Goal: Task Accomplishment & Management: Manage account settings

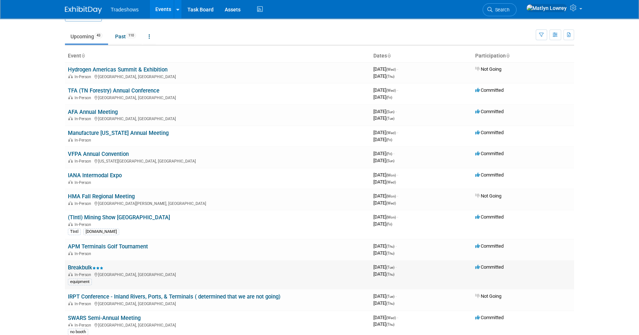
scroll to position [33, 0]
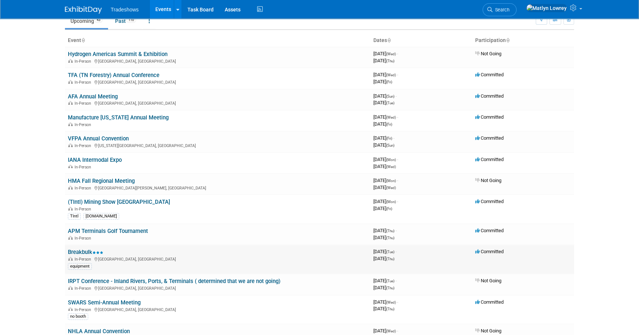
click at [79, 250] on link "Breakbulk" at bounding box center [85, 252] width 35 height 7
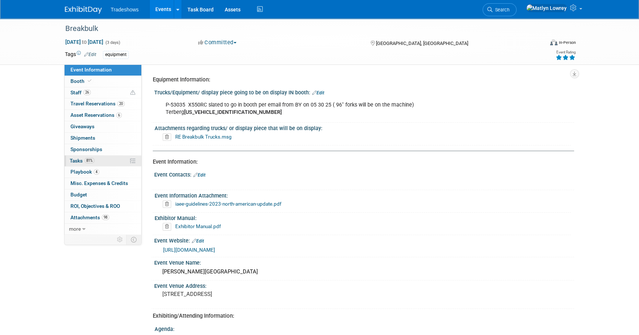
click at [97, 162] on link "81% Tasks 81%" at bounding box center [103, 161] width 77 height 11
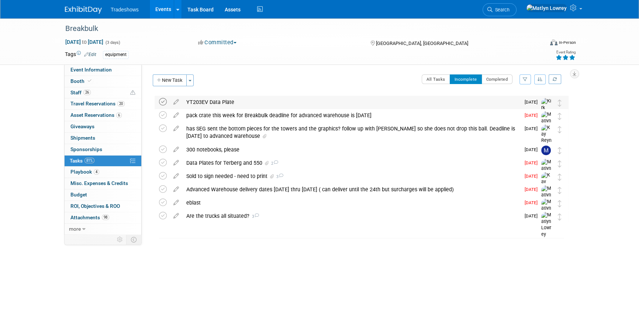
click at [159, 104] on icon at bounding box center [163, 102] width 8 height 8
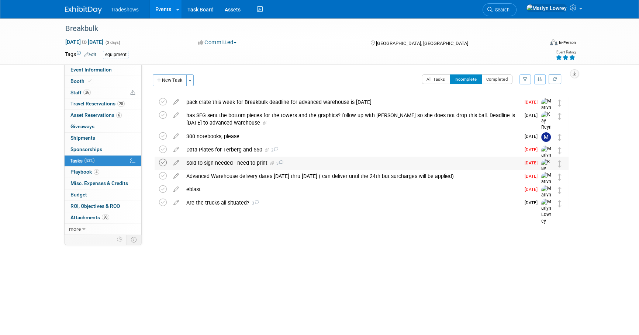
click at [161, 166] on icon at bounding box center [163, 163] width 8 height 8
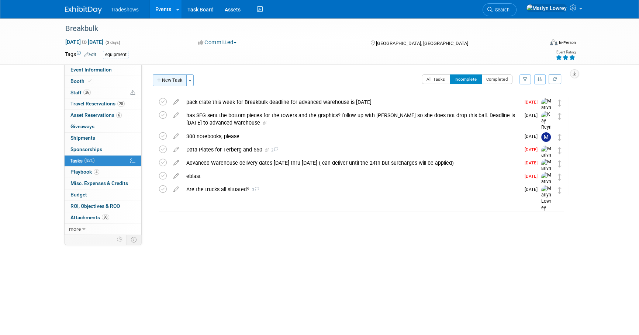
click at [179, 80] on button "New Task" at bounding box center [170, 80] width 34 height 12
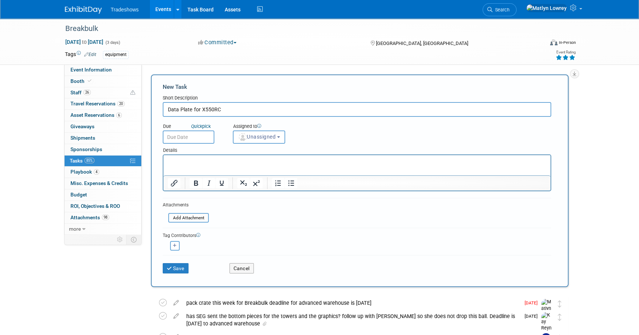
type input "Data Plate for X550RC"
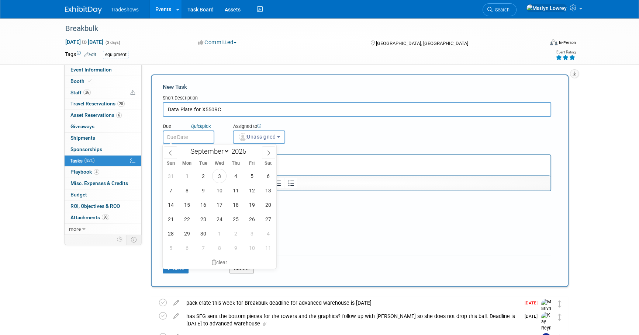
click at [201, 136] on input "text" at bounding box center [189, 137] width 52 height 13
click at [254, 181] on span "5" at bounding box center [251, 176] width 14 height 14
type input "Sep 5, 2025"
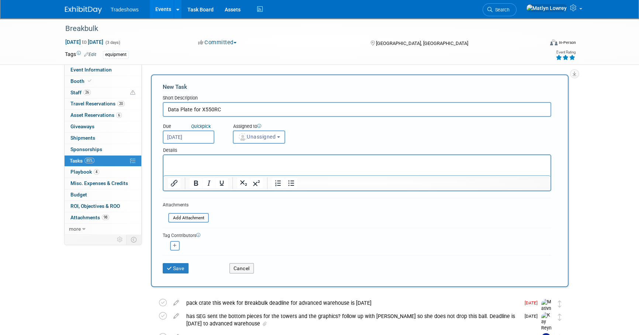
click at [244, 146] on div "Details" at bounding box center [357, 149] width 388 height 11
click at [244, 138] on img "button" at bounding box center [243, 137] width 8 height 8
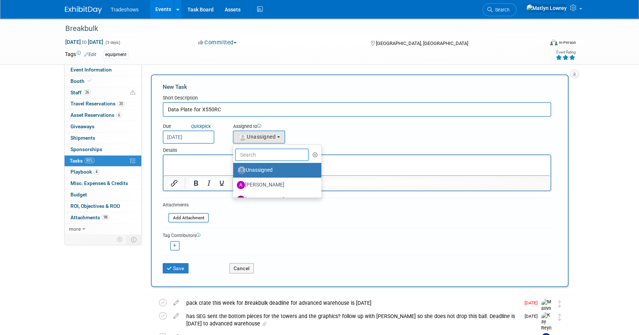
drag, startPoint x: 243, startPoint y: 149, endPoint x: 242, endPoint y: 154, distance: 4.9
click at [242, 154] on input "text" at bounding box center [272, 155] width 74 height 13
type input "me"
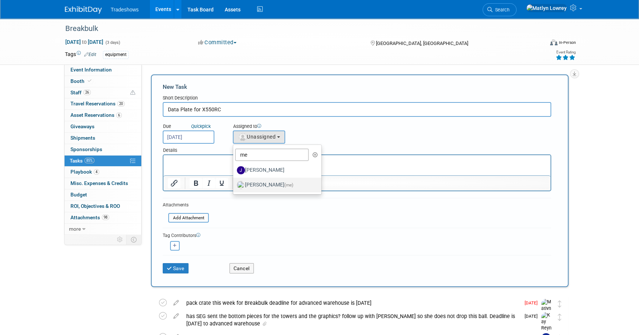
click at [246, 186] on label "[PERSON_NAME] (me)" at bounding box center [275, 185] width 77 height 12
click at [234, 186] on input "[PERSON_NAME] (me)" at bounding box center [231, 184] width 5 height 5
select select "53a61db3-ae1f-4f8e-85ed-74f10af30436"
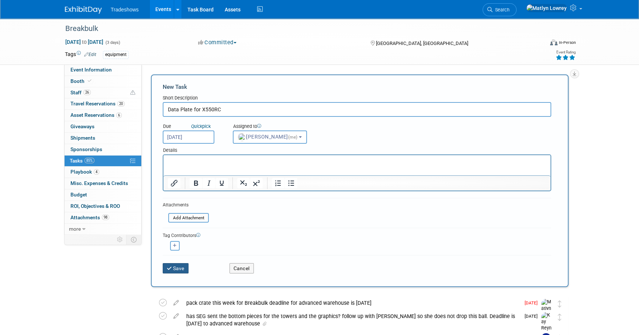
drag, startPoint x: 178, startPoint y: 273, endPoint x: 177, endPoint y: 267, distance: 5.6
click at [178, 273] on button "Save" at bounding box center [176, 268] width 26 height 10
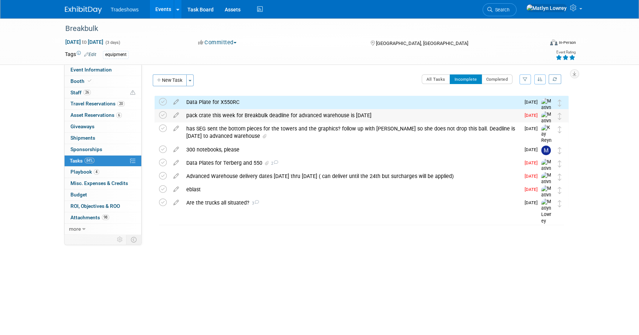
click at [219, 110] on div "pack crate this week for Breakbulk deadline for advanced warehouse is Sept 19" at bounding box center [351, 115] width 337 height 13
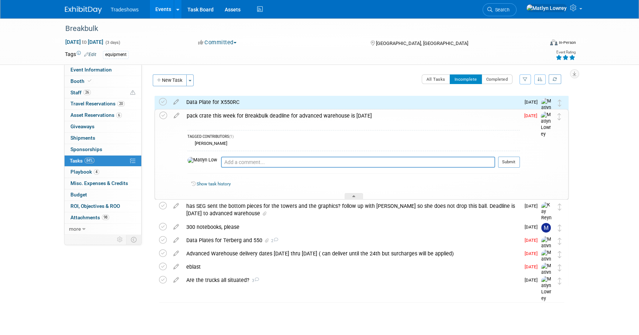
drag, startPoint x: 217, startPoint y: 106, endPoint x: 217, endPoint y: 112, distance: 6.3
click at [217, 106] on div "Data Plate for X550RC" at bounding box center [351, 102] width 337 height 13
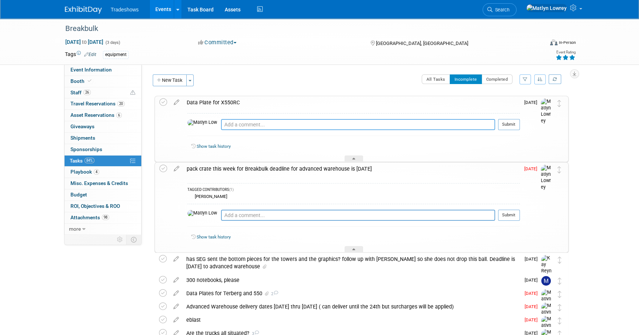
click at [221, 122] on textarea at bounding box center [358, 124] width 274 height 11
type textarea "brian working on"
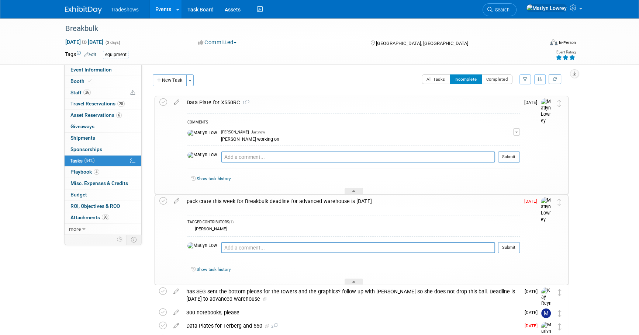
click at [223, 205] on div "pack crate this week for Breakbulk deadline for advanced warehouse is Sept 19" at bounding box center [351, 201] width 337 height 13
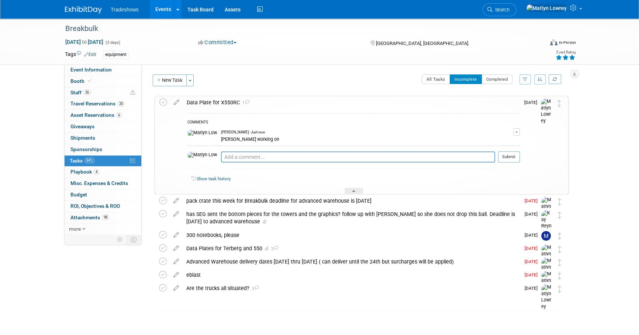
click at [208, 110] on div "COMMENTS Matlyn Lowrey - Just now brian working on Edit Comment Remove Pro tip:…" at bounding box center [351, 152] width 337 height 86
click at [210, 103] on div "Data Plate for X550RC 1" at bounding box center [351, 102] width 337 height 13
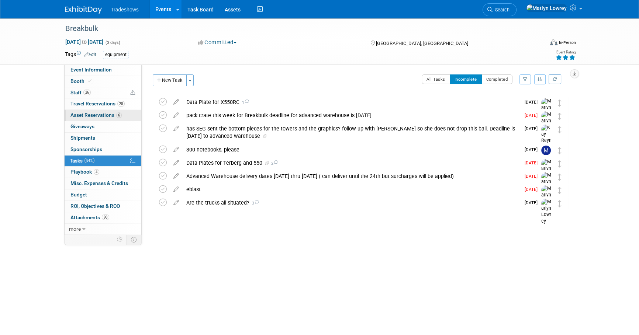
click at [107, 112] on span "Asset Reservations 6" at bounding box center [95, 115] width 51 height 6
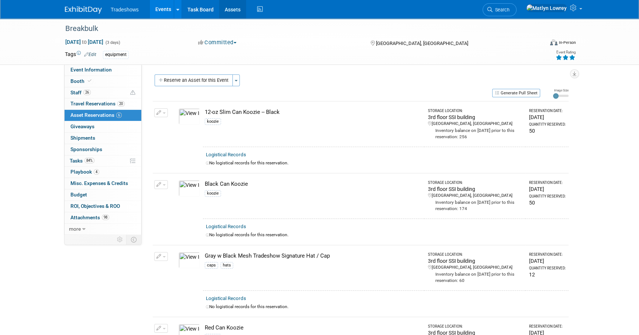
click at [231, 10] on link "Assets" at bounding box center [232, 9] width 27 height 18
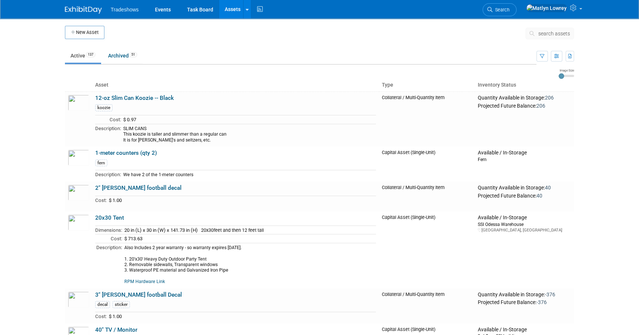
click at [541, 35] on span "search assets" at bounding box center [554, 34] width 32 height 6
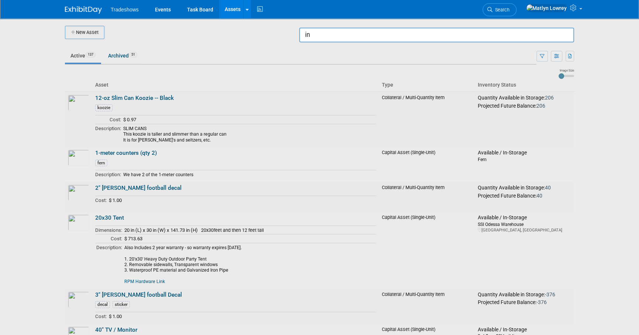
type input "i"
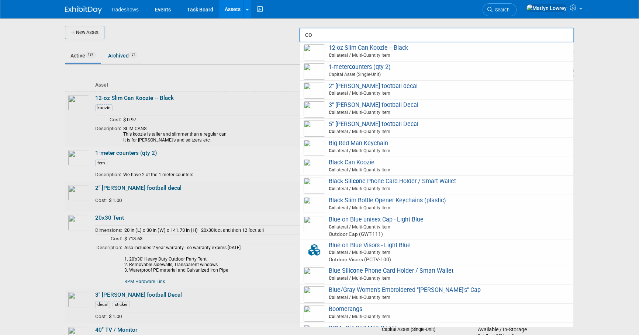
type input "c"
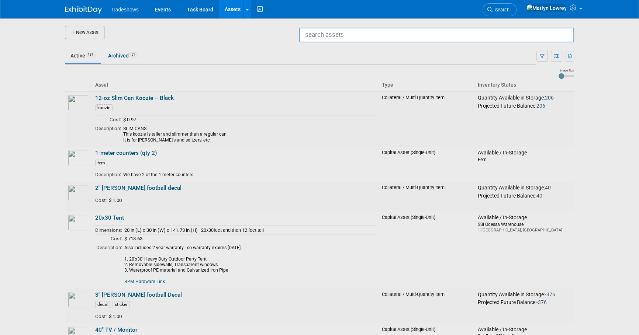
drag, startPoint x: 242, startPoint y: 38, endPoint x: 235, endPoint y: 32, distance: 9.0
click at [319, 38] on div at bounding box center [319, 167] width 0 height 335
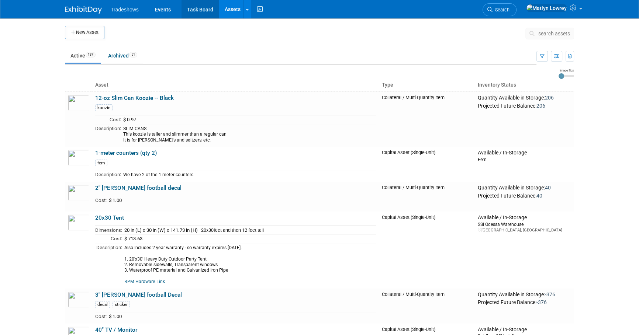
click at [193, 14] on link "Task Board" at bounding box center [199, 9] width 37 height 18
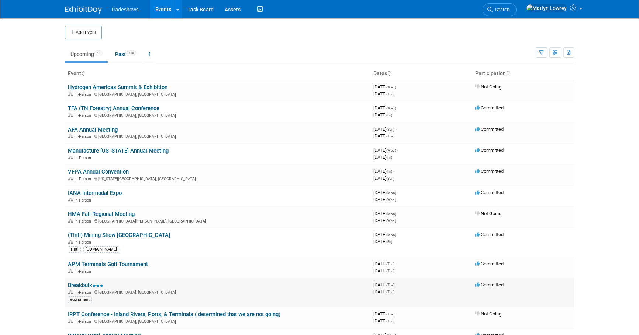
click at [83, 283] on link "Breakbulk" at bounding box center [85, 285] width 35 height 7
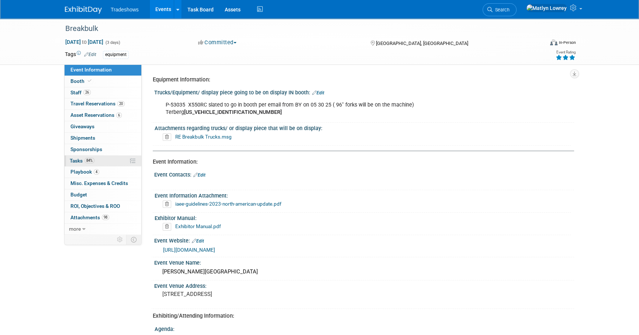
click at [77, 160] on span "Tasks 84%" at bounding box center [82, 161] width 25 height 6
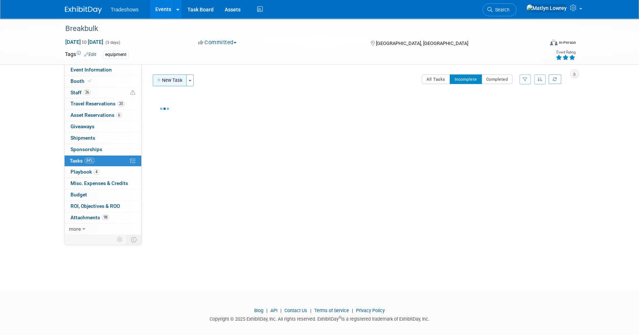
click at [178, 85] on button "New Task" at bounding box center [170, 80] width 34 height 12
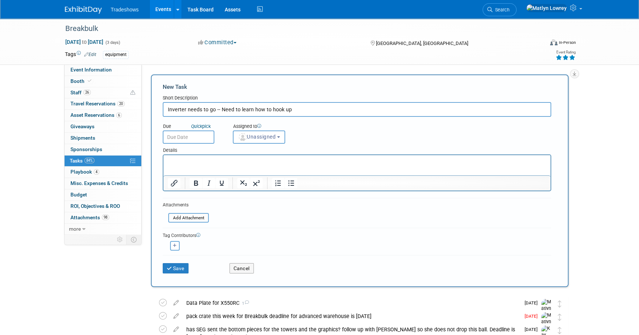
type input "Inverter needs to go -- Need to learn how to hook up"
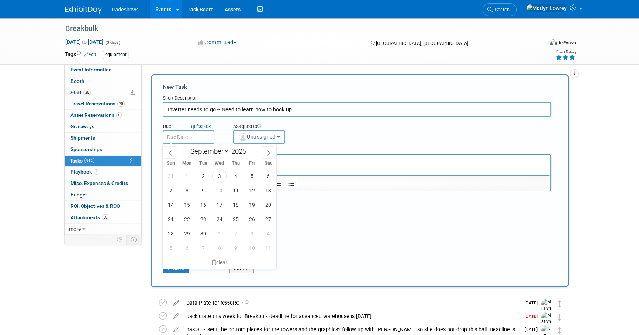
click at [184, 140] on input "text" at bounding box center [189, 137] width 52 height 13
click at [252, 207] on span "19" at bounding box center [251, 205] width 14 height 14
type input "Sep 19, 2025"
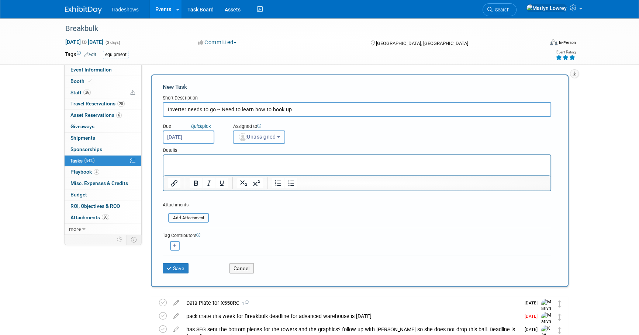
click at [256, 139] on span "Unassigned" at bounding box center [257, 137] width 38 height 6
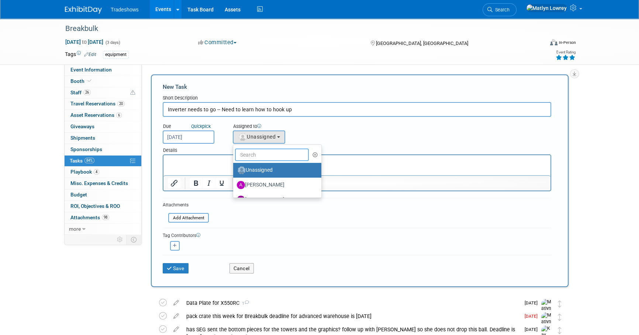
click at [254, 157] on input "text" at bounding box center [272, 155] width 74 height 13
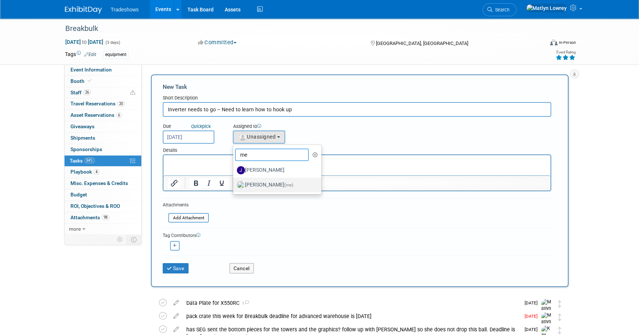
type input "me"
click at [246, 187] on label "[PERSON_NAME] (me)" at bounding box center [275, 185] width 77 height 12
click at [234, 187] on input "[PERSON_NAME] (me)" at bounding box center [231, 184] width 5 height 5
select select "53a61db3-ae1f-4f8e-85ed-74f10af30436"
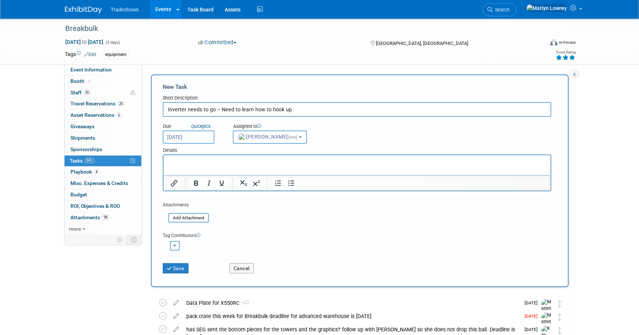
click at [172, 247] on button "button" at bounding box center [175, 246] width 10 height 10
select select
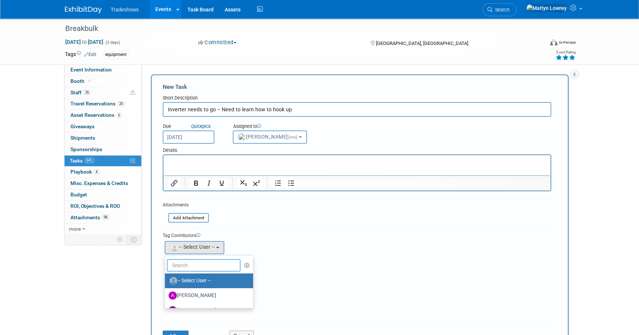
click at [180, 264] on input "text" at bounding box center [204, 265] width 74 height 13
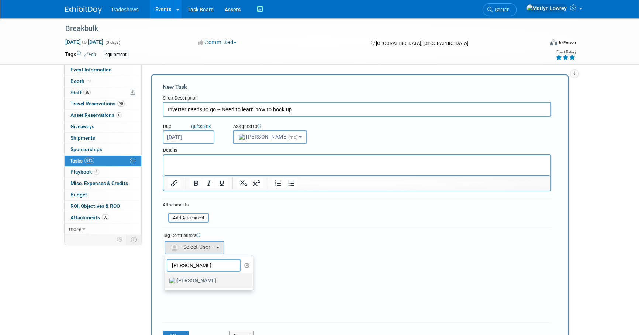
type input "kay"
click at [185, 280] on label "[PERSON_NAME]" at bounding box center [207, 281] width 77 height 12
click at [166, 280] on input "[PERSON_NAME]" at bounding box center [163, 280] width 5 height 5
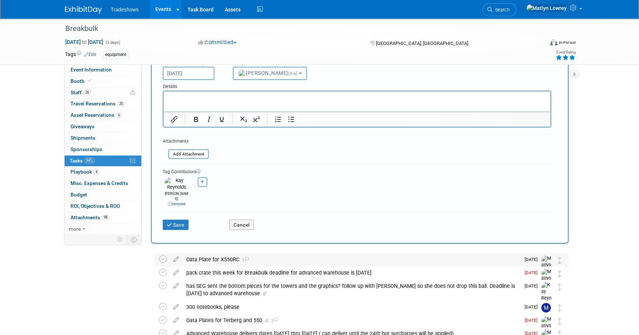
scroll to position [67, 0]
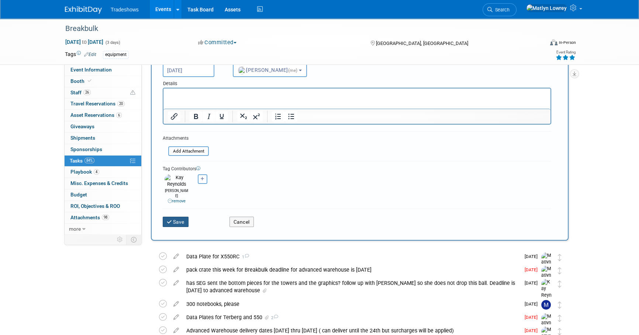
click at [181, 217] on button "Save" at bounding box center [176, 222] width 26 height 10
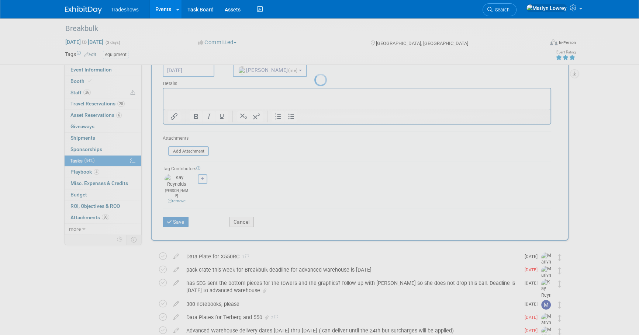
scroll to position [0, 0]
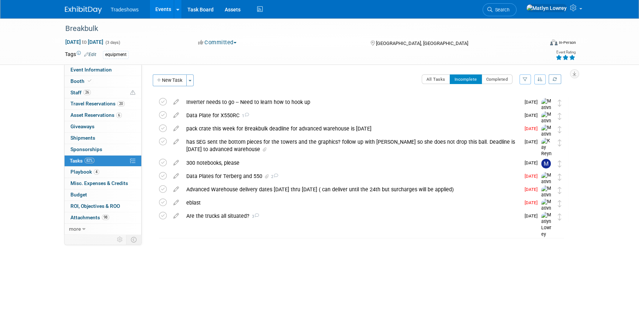
click at [162, 11] on link "Events" at bounding box center [163, 9] width 27 height 18
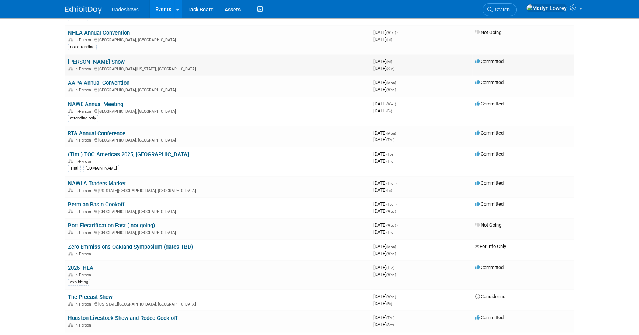
scroll to position [335, 0]
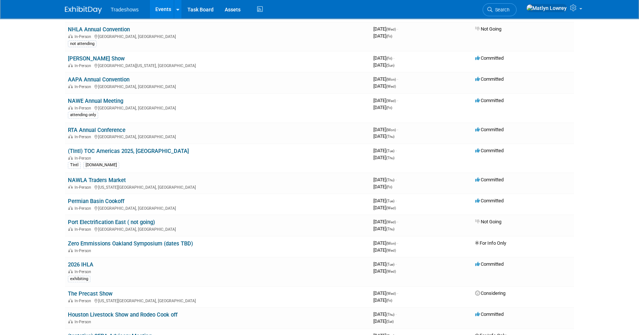
click at [91, 198] on link "Permian Basin Cookoff" at bounding box center [96, 201] width 56 height 7
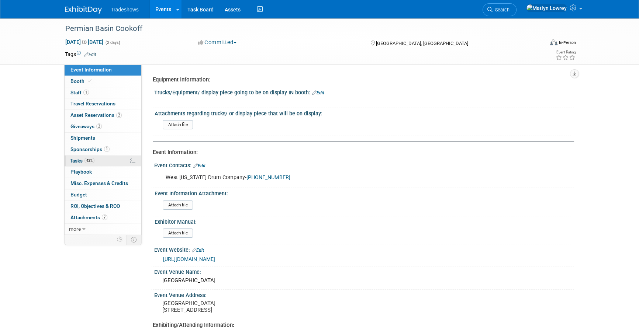
click at [93, 163] on link "43% Tasks 43%" at bounding box center [103, 161] width 77 height 11
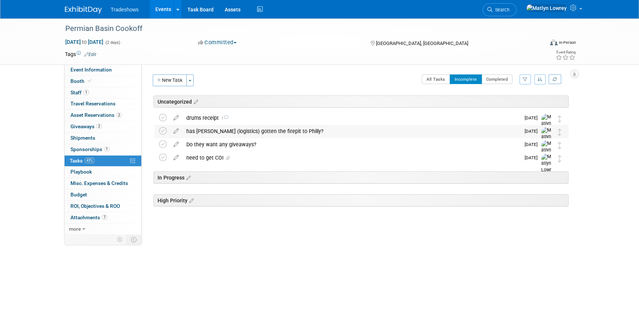
click at [199, 135] on div "has [PERSON_NAME] (logistics) gotten the firepit to Philly?" at bounding box center [351, 131] width 337 height 13
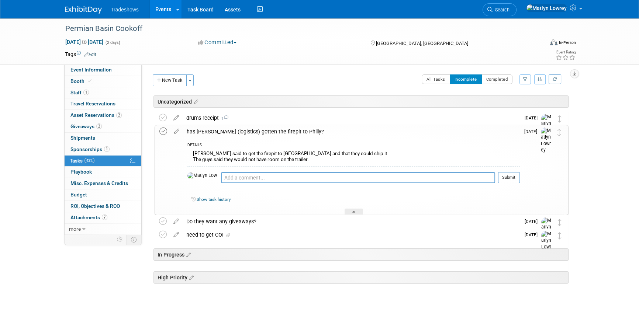
click at [162, 132] on icon at bounding box center [163, 132] width 8 height 8
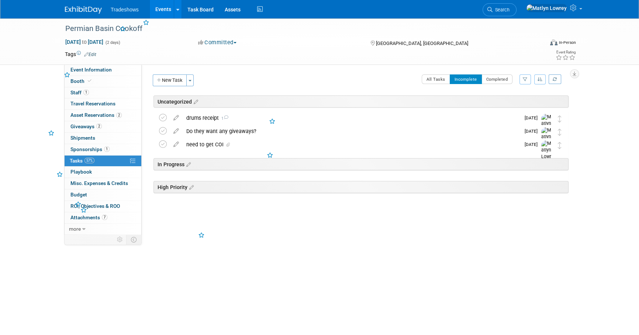
click at [162, 72] on div "Equipment Information: Trucks/Equipment/ display piece going to be on display I…" at bounding box center [358, 150] width 432 height 170
click at [166, 77] on button "New Task" at bounding box center [170, 80] width 34 height 12
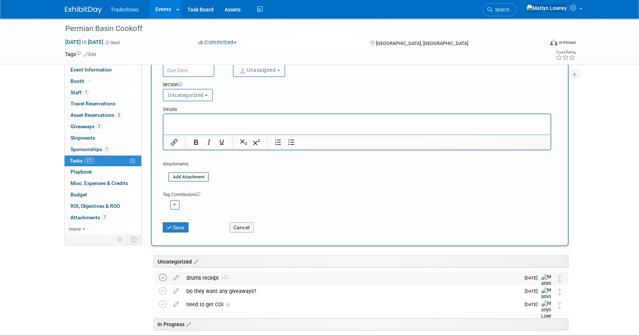
click at [164, 274] on icon at bounding box center [163, 278] width 8 height 8
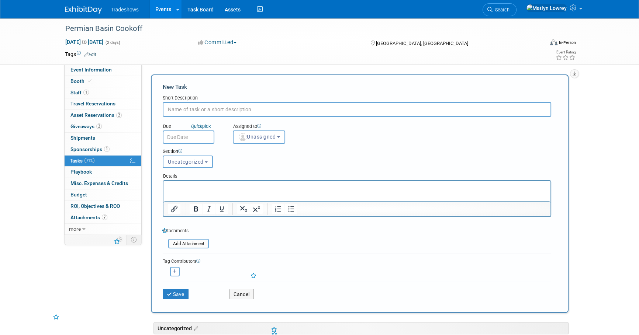
click at [187, 113] on input "text" at bounding box center [357, 109] width 388 height 15
type input "has Firepit arrived in [GEOGRAPHIC_DATA]?"
click at [186, 140] on body "Tradeshows Events Add Event Bulk Upload Events Shareable Event Boards Recently …" at bounding box center [319, 167] width 639 height 335
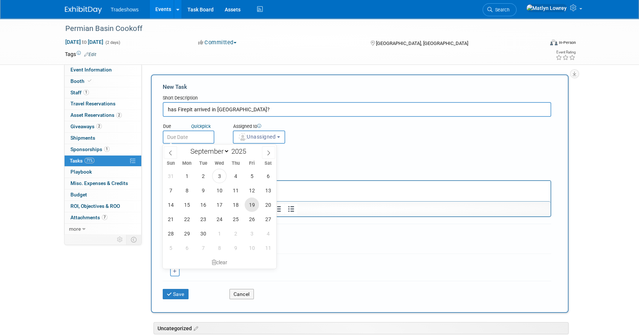
click at [251, 200] on span "19" at bounding box center [251, 205] width 14 height 14
type input "Sep 19, 2025"
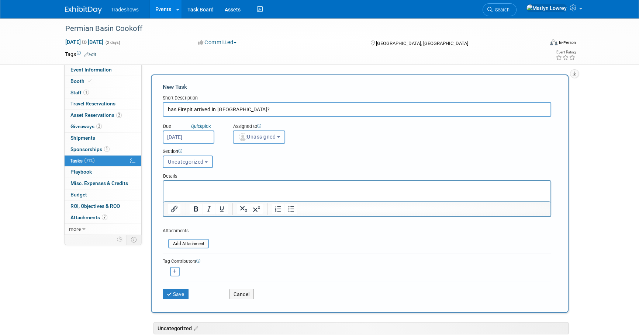
click at [263, 138] on span "Unassigned" at bounding box center [257, 137] width 38 height 6
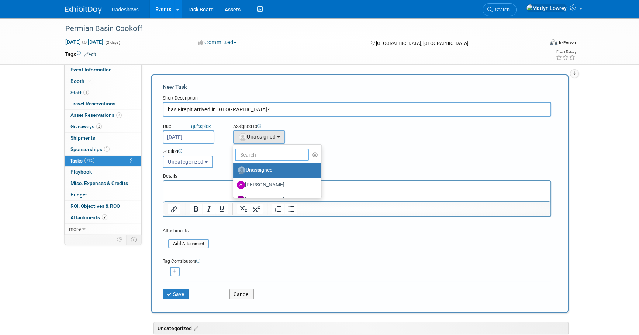
click at [259, 155] on input "text" at bounding box center [272, 155] width 74 height 13
type input "me"
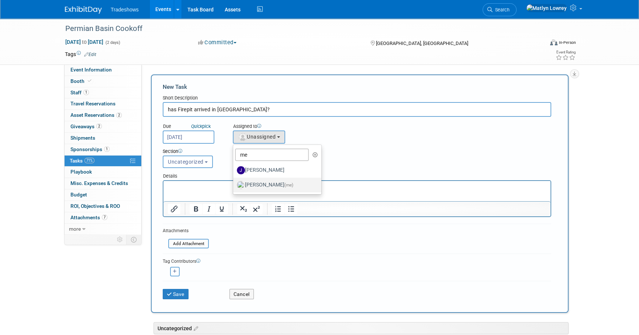
click at [254, 187] on label "Matlyn Lowrey (me)" at bounding box center [275, 185] width 77 height 12
click at [234, 187] on input "Matlyn Lowrey (me)" at bounding box center [231, 184] width 5 height 5
select select "53a61db3-ae1f-4f8e-85ed-74f10af30436"
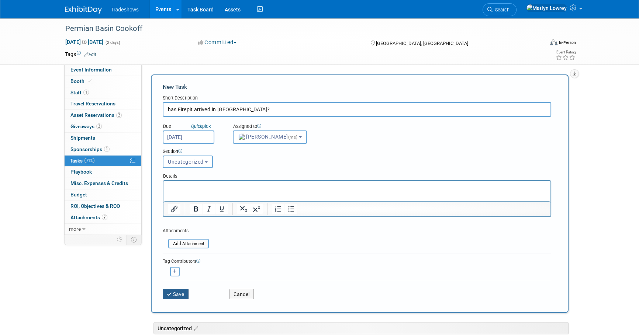
click at [187, 293] on button "Save" at bounding box center [176, 294] width 26 height 10
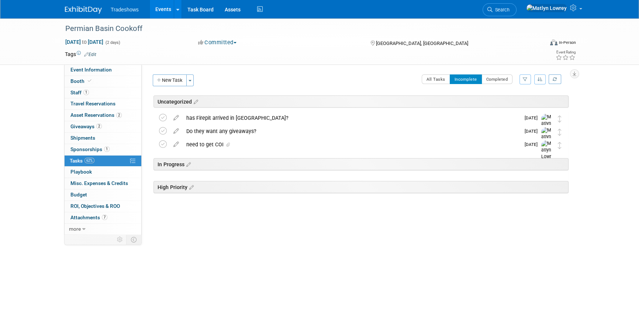
click at [169, 10] on link "Events" at bounding box center [163, 9] width 27 height 18
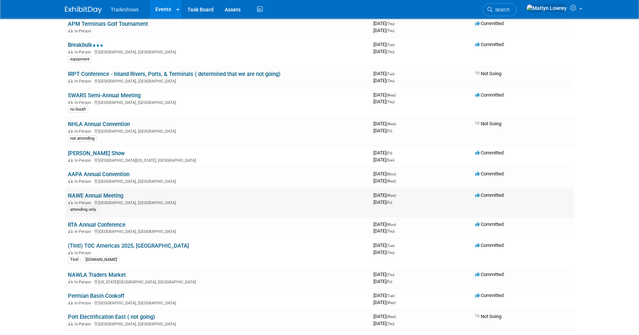
scroll to position [268, 0]
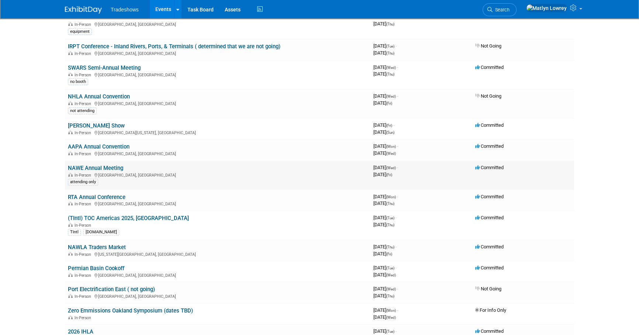
click at [94, 165] on link "NAWE Annual Meeting" at bounding box center [95, 168] width 55 height 7
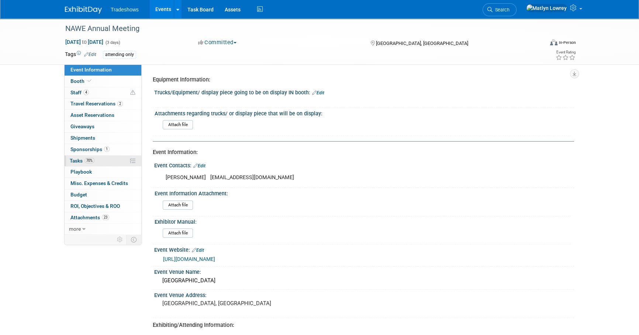
click at [83, 162] on span "Tasks 70%" at bounding box center [82, 161] width 25 height 6
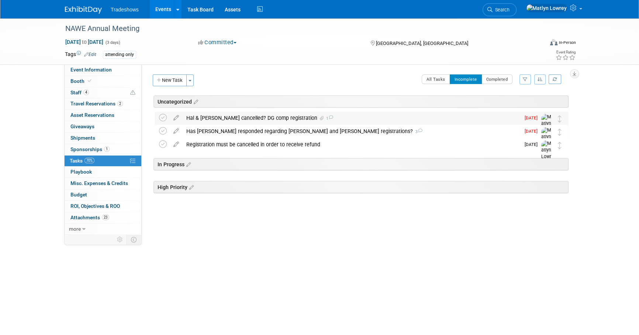
click at [218, 121] on div "Hal & Barry cancelled? DG comp registration 1" at bounding box center [351, 118] width 337 height 13
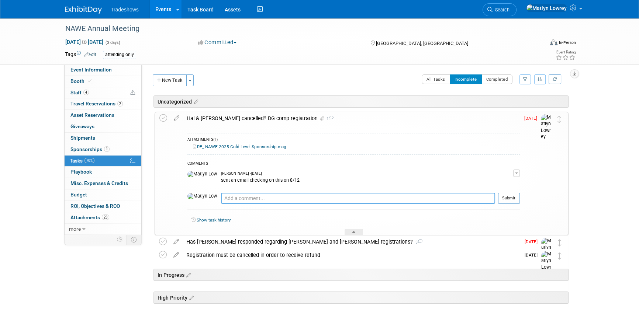
click at [221, 197] on textarea at bounding box center [358, 198] width 274 height 11
type textarea "acc received the refund check"
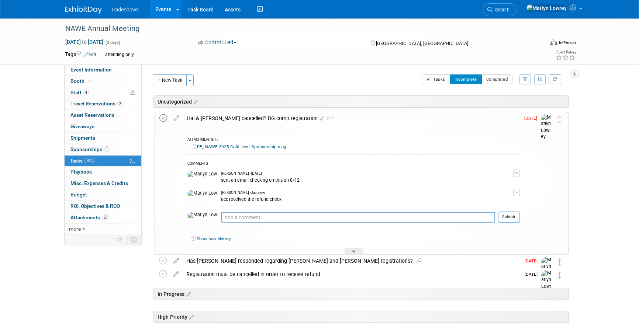
click at [163, 118] on icon at bounding box center [163, 118] width 8 height 8
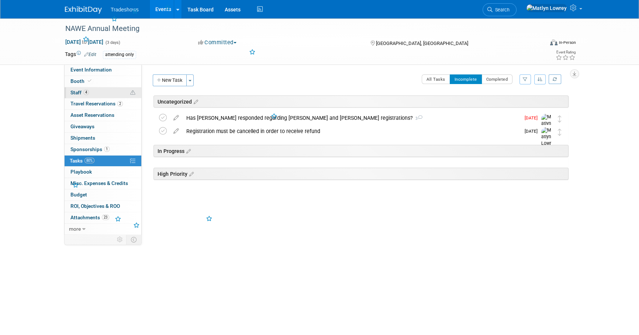
click at [107, 93] on link "4 Staff 4" at bounding box center [103, 92] width 77 height 11
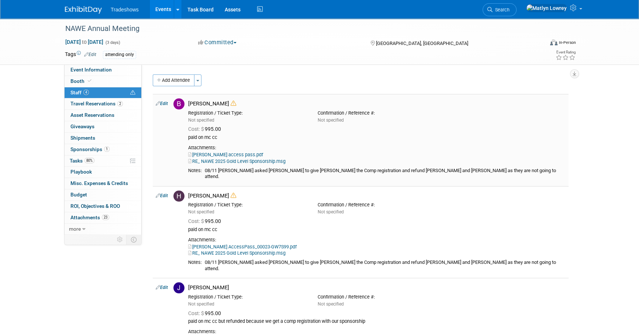
click at [166, 103] on link "Edit" at bounding box center [162, 103] width 12 height 5
select select "c5dc5e49-41cb-4c44-8192-e1379fb0e229"
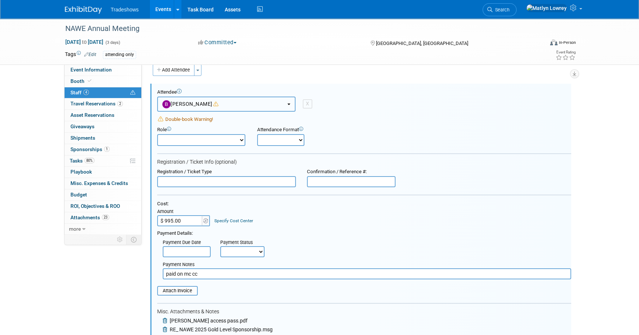
click at [201, 107] on span "Barry Black" at bounding box center [190, 104] width 56 height 6
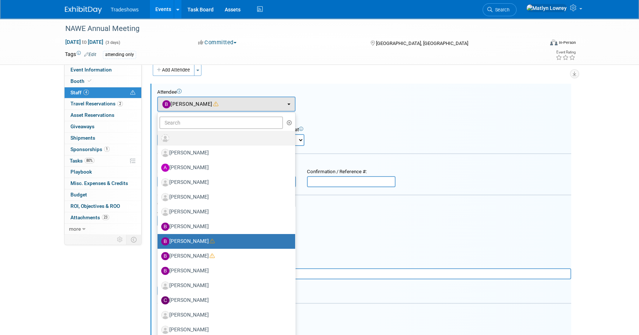
click at [184, 142] on label at bounding box center [224, 138] width 126 height 12
click at [159, 140] on input "radio" at bounding box center [156, 137] width 5 height 5
select select
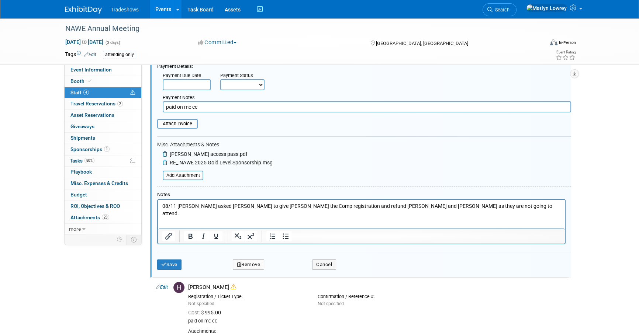
scroll to position [178, 0]
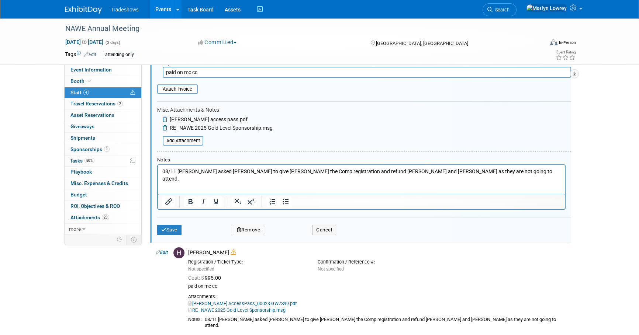
click at [242, 229] on button "Remove" at bounding box center [249, 230] width 32 height 10
click at [288, 232] on link "Yes" at bounding box center [288, 235] width 21 height 12
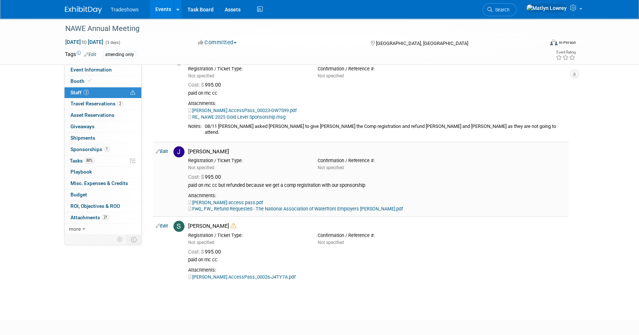
scroll to position [0, 0]
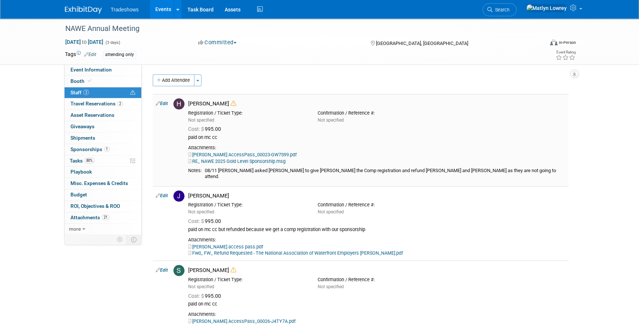
click at [166, 103] on link "Edit" at bounding box center [162, 103] width 12 height 5
select select "ba4b219f-4279-4619-abd6-6b01f6bbadc3"
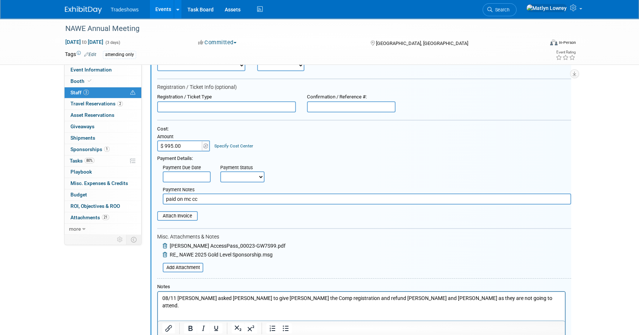
scroll to position [178, 0]
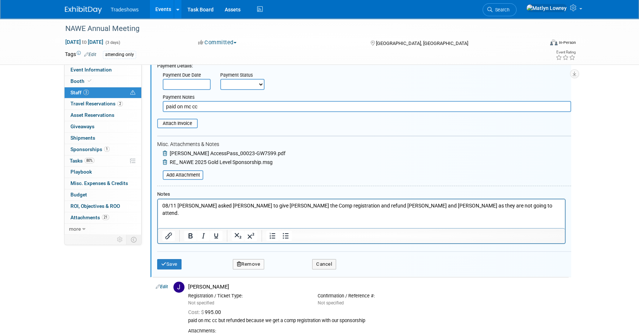
click at [249, 266] on button "Remove" at bounding box center [249, 264] width 32 height 10
click at [287, 269] on link "Yes" at bounding box center [288, 270] width 21 height 12
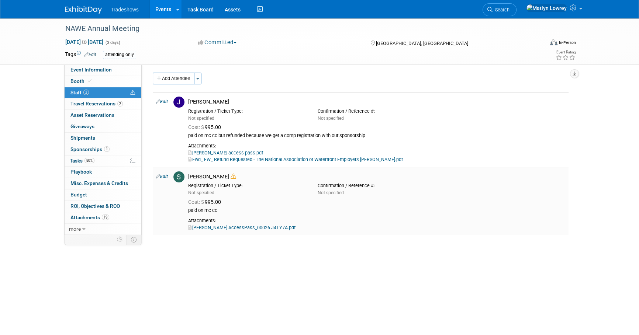
scroll to position [0, 0]
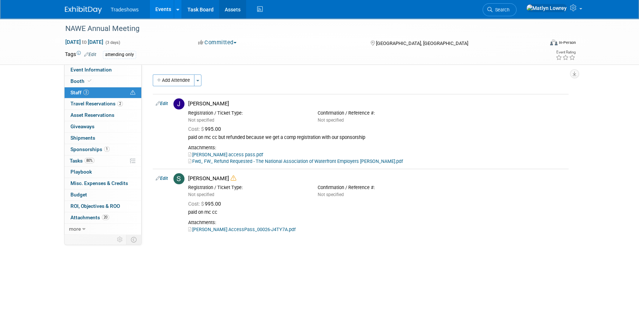
click at [228, 6] on link "Assets" at bounding box center [232, 9] width 27 height 18
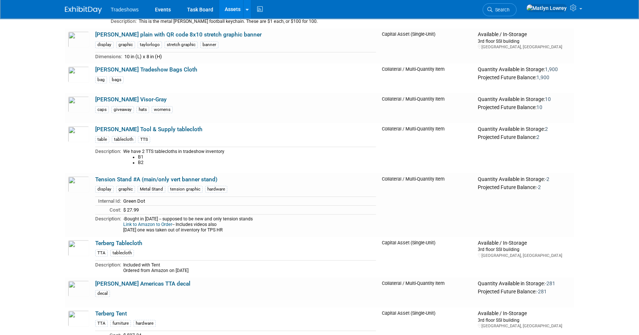
scroll to position [4023, 0]
click at [156, 176] on link "Tension Stand #A (main/only vert banner stand)" at bounding box center [156, 179] width 122 height 7
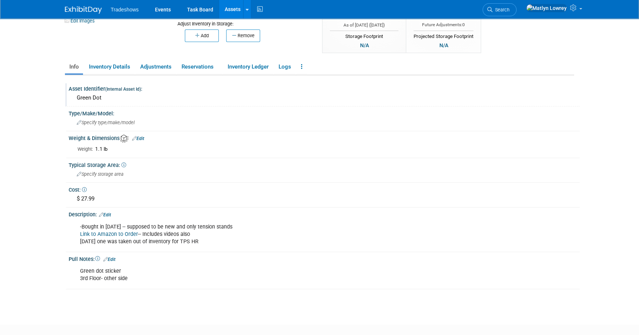
scroll to position [100, 0]
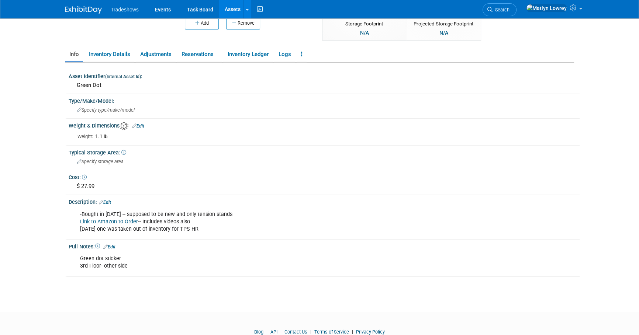
click at [109, 219] on link "Link to Amazon to Order" at bounding box center [109, 222] width 58 height 6
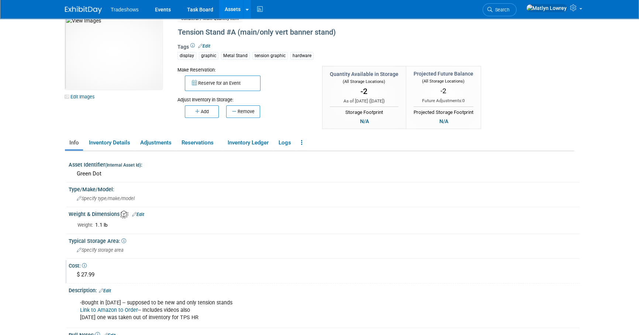
scroll to position [0, 0]
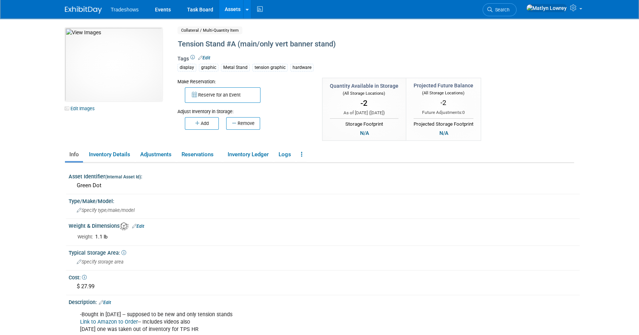
click at [231, 10] on link "Assets" at bounding box center [232, 9] width 27 height 18
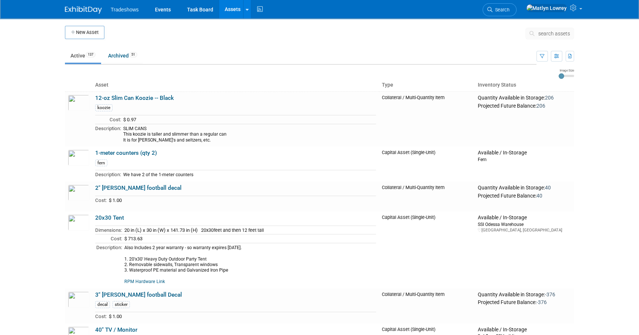
click at [566, 33] on span "search assets" at bounding box center [554, 34] width 32 height 6
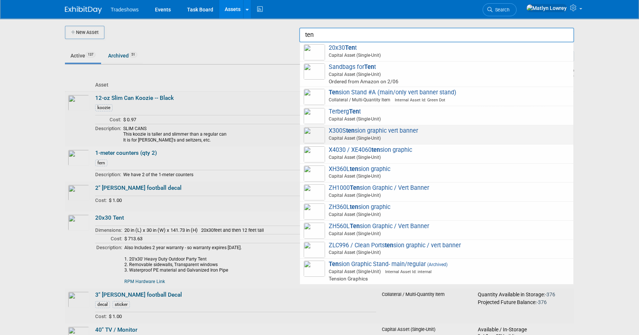
click at [368, 136] on span "Capital Asset (Single-Unit)" at bounding box center [438, 138] width 264 height 7
type input "X300S tension graphic vert banner"
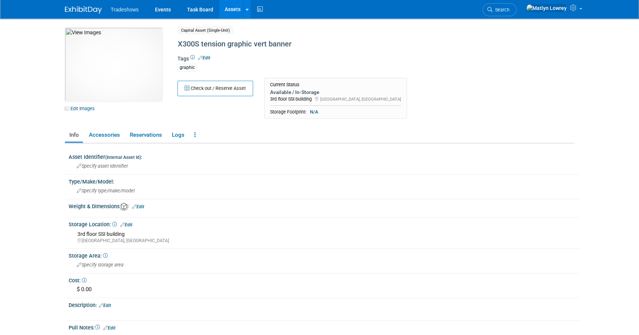
click at [228, 13] on link "Assets" at bounding box center [232, 9] width 27 height 18
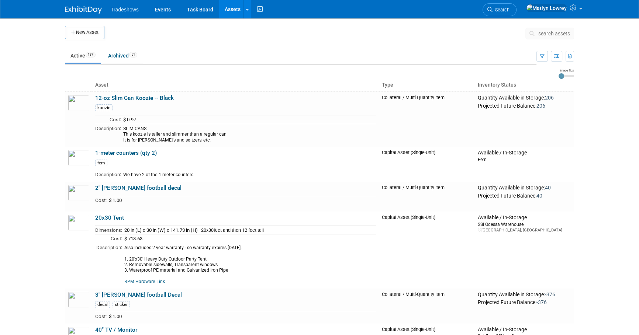
click at [537, 35] on button "search assets" at bounding box center [549, 34] width 49 height 12
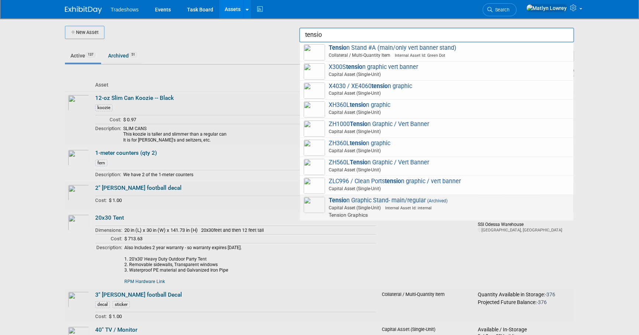
click at [359, 205] on span "Capital Asset (Single-Unit) Internal Asset Id: internal" at bounding box center [438, 208] width 264 height 7
type input "Tension Graphic Stand- main/regular"
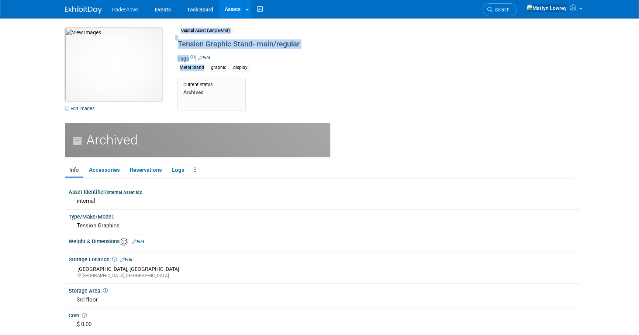
drag, startPoint x: 183, startPoint y: 76, endPoint x: 135, endPoint y: 70, distance: 47.5
click at [135, 70] on div "10048196-10717062-22948ebb-ad48-426a-920d-430cbfcce24d.jpg Edit Images Capital …" at bounding box center [319, 75] width 520 height 95
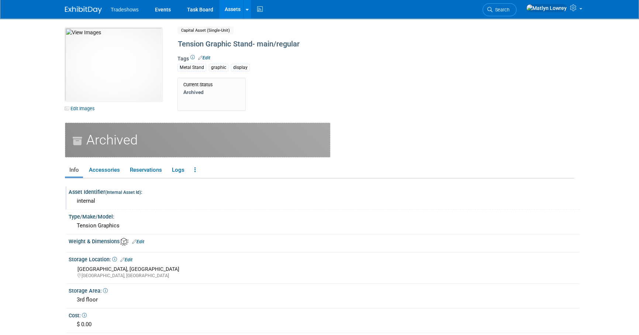
click at [295, 206] on div "internal" at bounding box center [324, 200] width 500 height 11
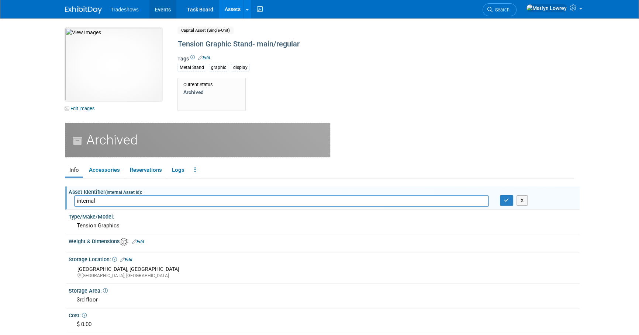
click at [170, 9] on link "Events" at bounding box center [162, 9] width 27 height 18
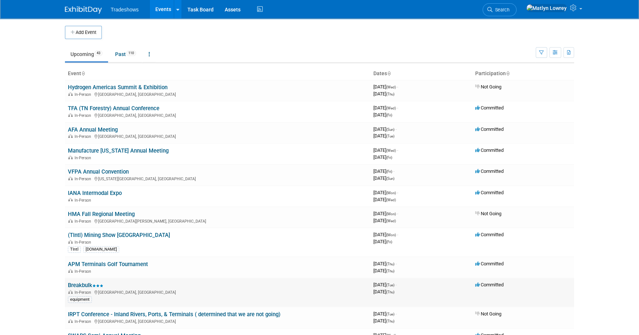
click at [79, 284] on link "Breakbulk" at bounding box center [85, 285] width 35 height 7
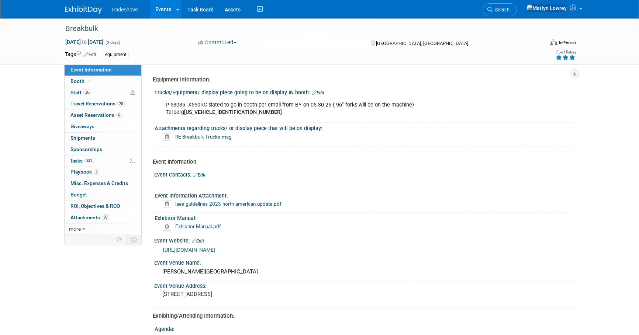
click at [174, 103] on div "P-53035 X550RC slated to go in booth per email from BY on 05 30 25 ( 96" forks …" at bounding box center [326, 109] width 332 height 22
copy div "53035"
